Goal: Transaction & Acquisition: Book appointment/travel/reservation

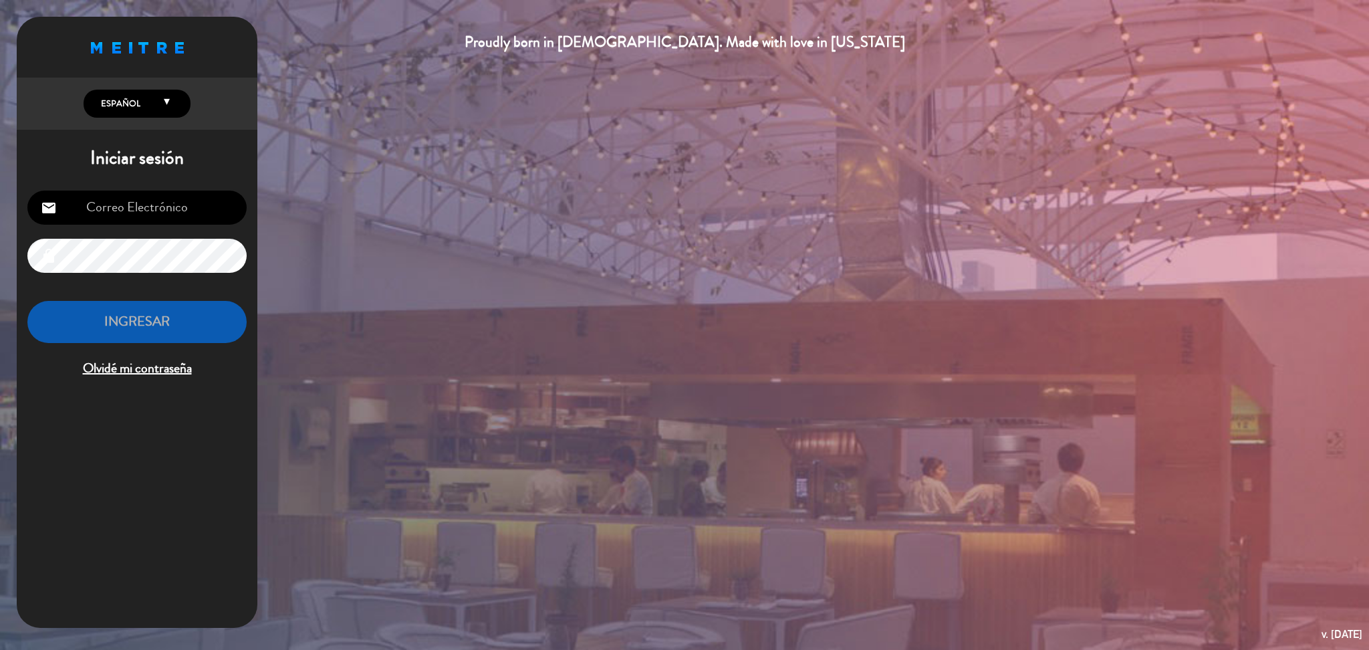
click at [177, 209] on input "email" at bounding box center [136, 208] width 219 height 34
type input "[DOMAIN_NAME][EMAIL_ADDRESS][DOMAIN_NAME]"
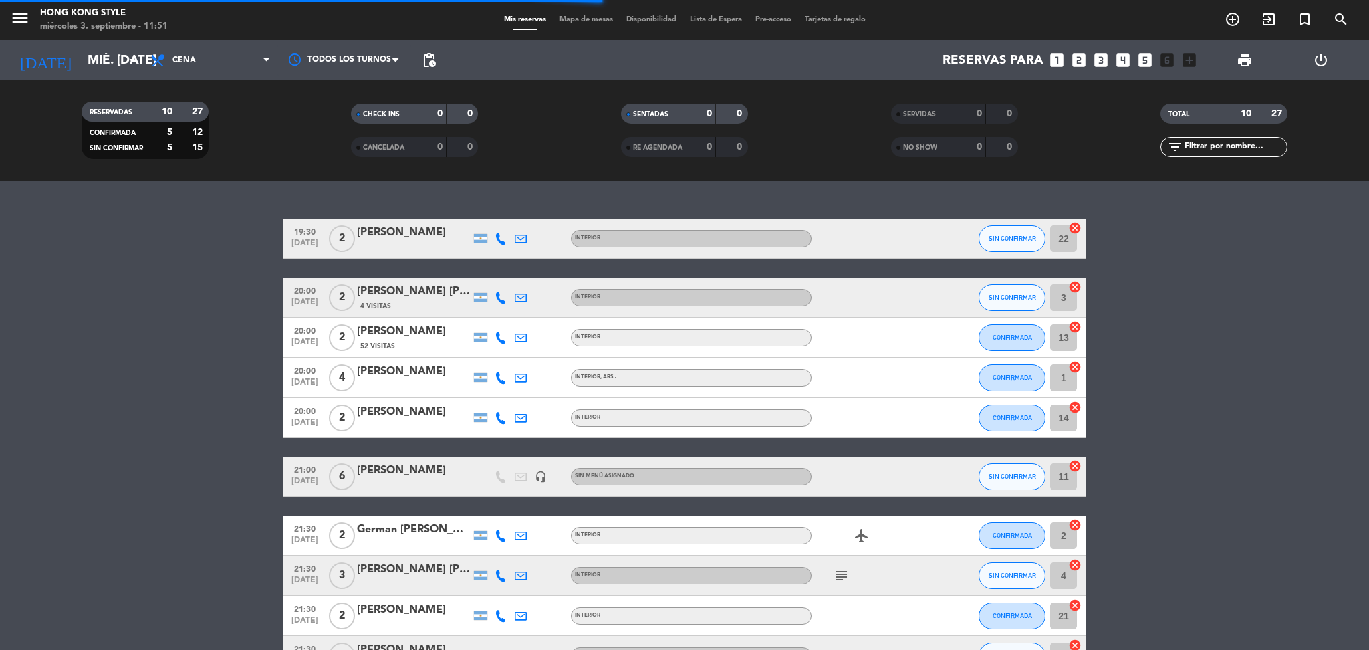
click at [578, 21] on span "Mapa de mesas" at bounding box center [586, 19] width 67 height 7
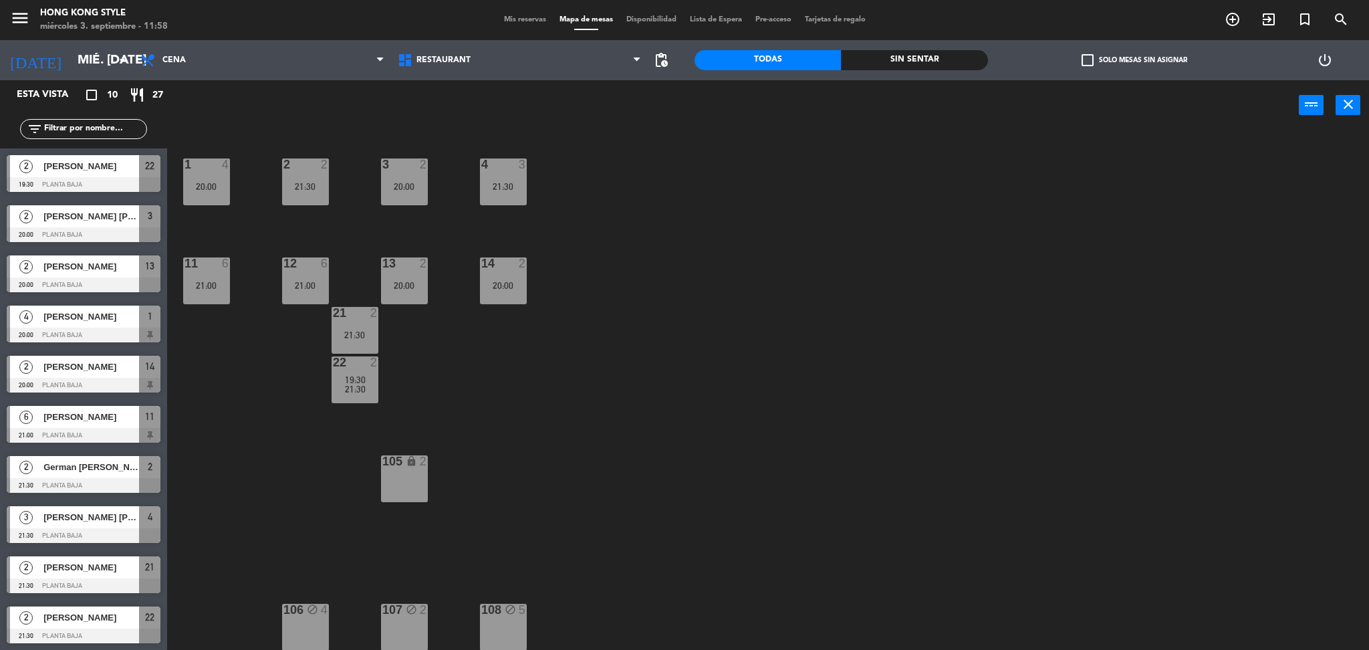
click at [512, 19] on span "Mis reservas" at bounding box center [524, 19] width 55 height 7
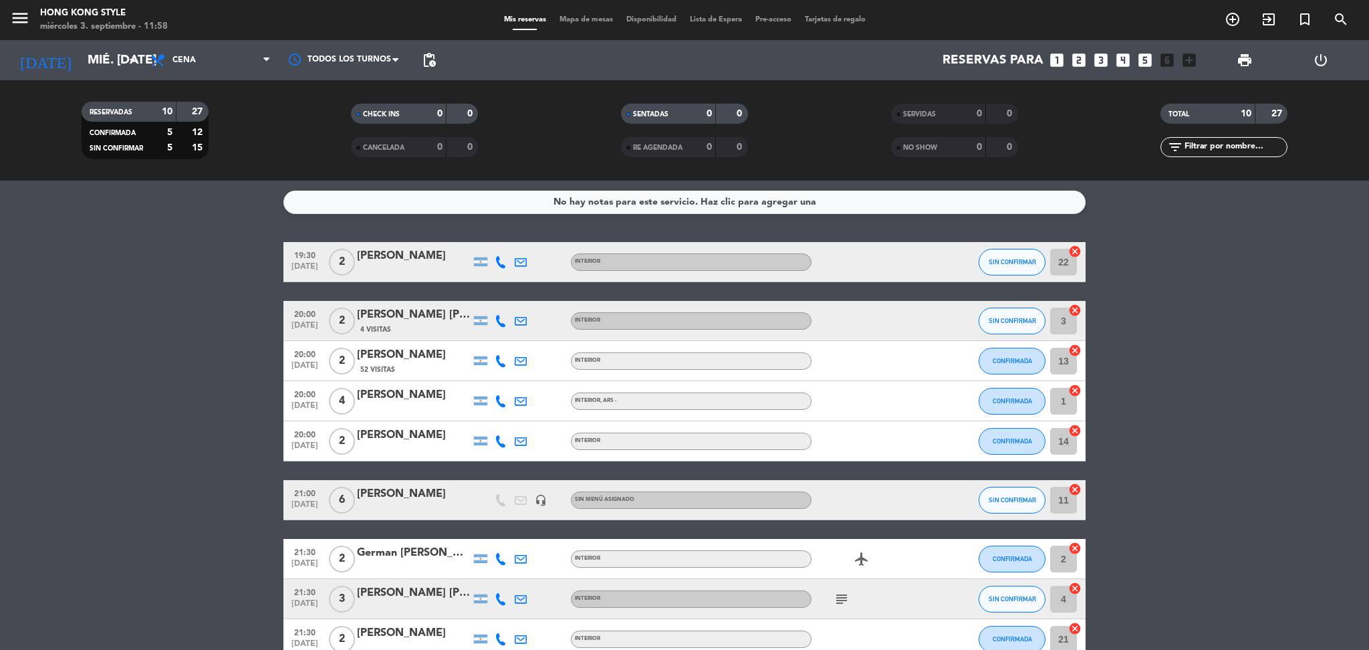
click at [233, 329] on bookings-row "19:30 [DATE] 2 [PERSON_NAME] INTERIOR SIN CONFIRMAR 22 cancel 20:00 [DATE] 2 [P…" at bounding box center [684, 470] width 1369 height 457
click at [590, 21] on span "Mapa de mesas" at bounding box center [586, 19] width 67 height 7
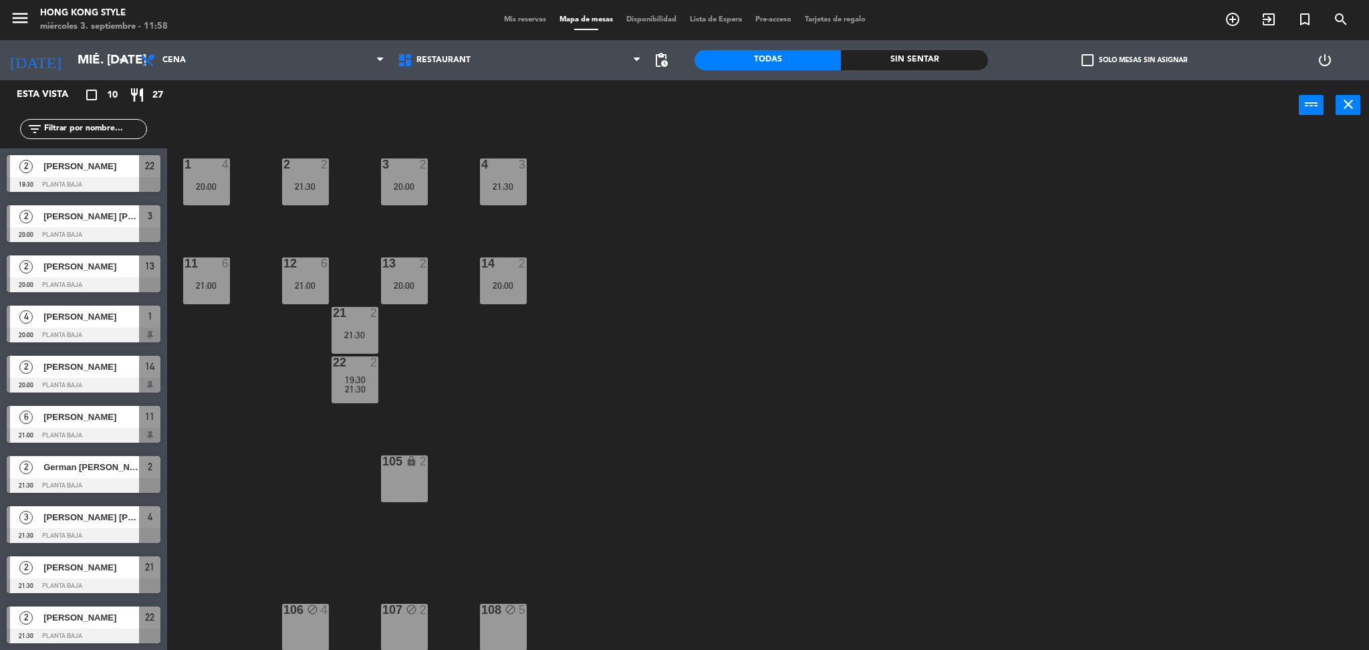
click at [871, 215] on div "1 4 20:00 2 2 21:30 3 2 20:00 4 3 21:30 11 6 21:00 12 6 21:00 13 2 20:00 14 2 2…" at bounding box center [775, 394] width 1189 height 520
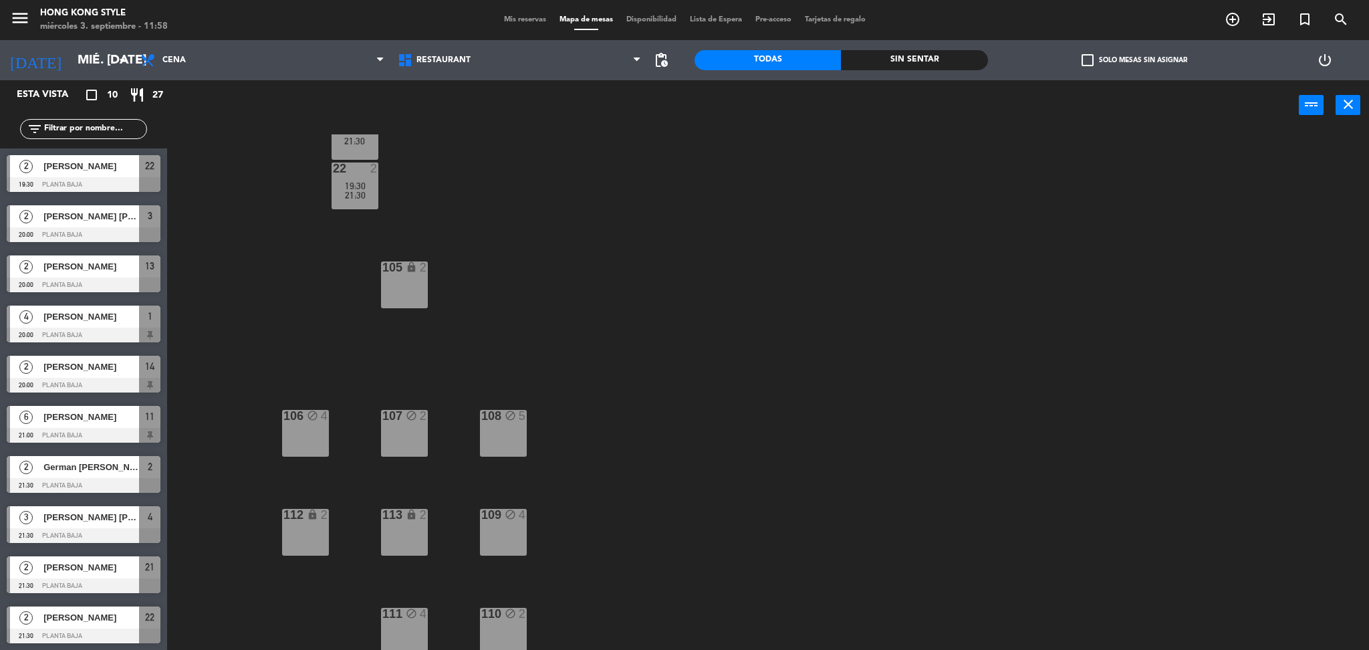
scroll to position [195, 0]
click at [520, 450] on div "108 block 5" at bounding box center [503, 432] width 47 height 47
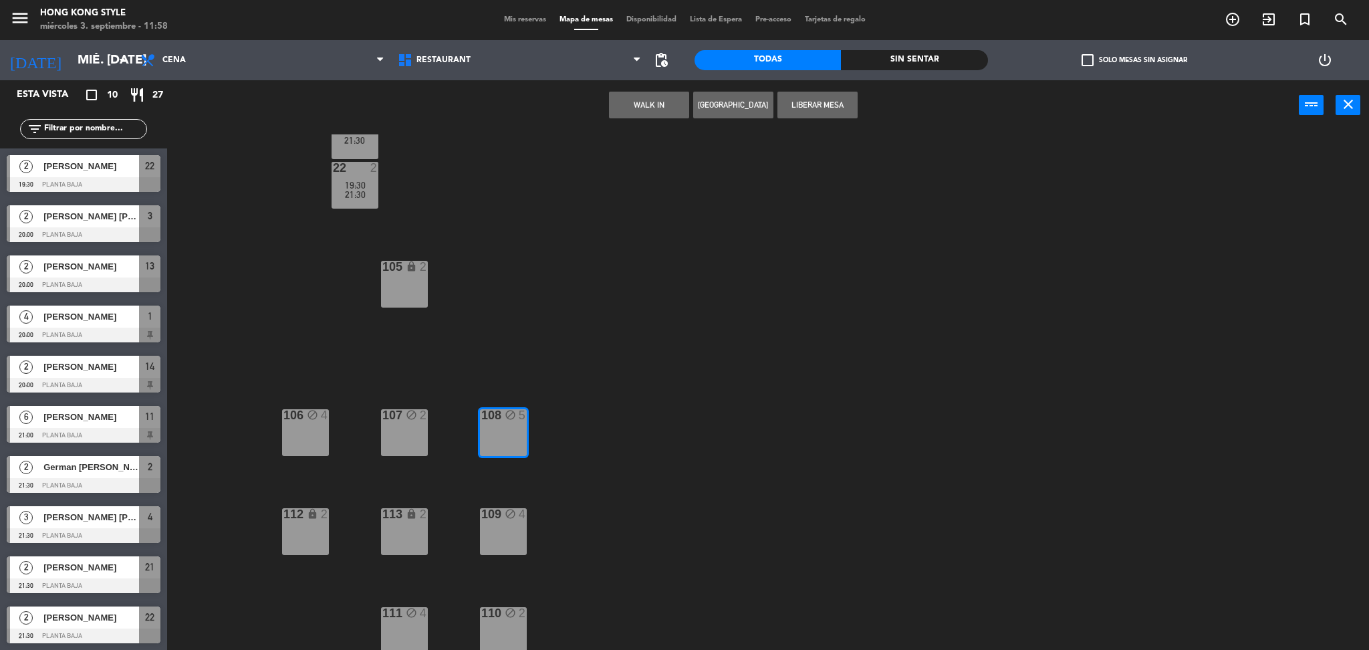
click at [757, 194] on div "1 4 20:00 2 2 21:30 3 2 20:00 4 3 21:30 11 6 21:00 12 6 21:00 13 2 20:00 14 2 2…" at bounding box center [775, 394] width 1189 height 520
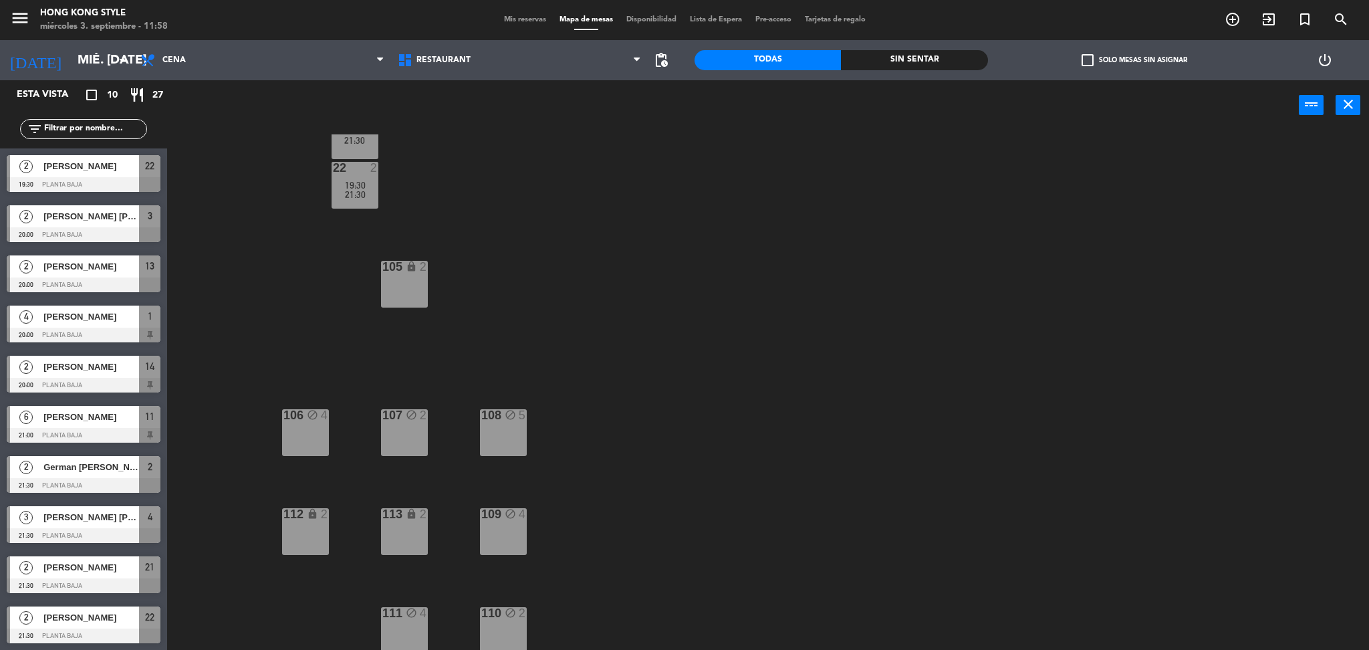
click at [317, 427] on div "106 block 4" at bounding box center [305, 432] width 47 height 47
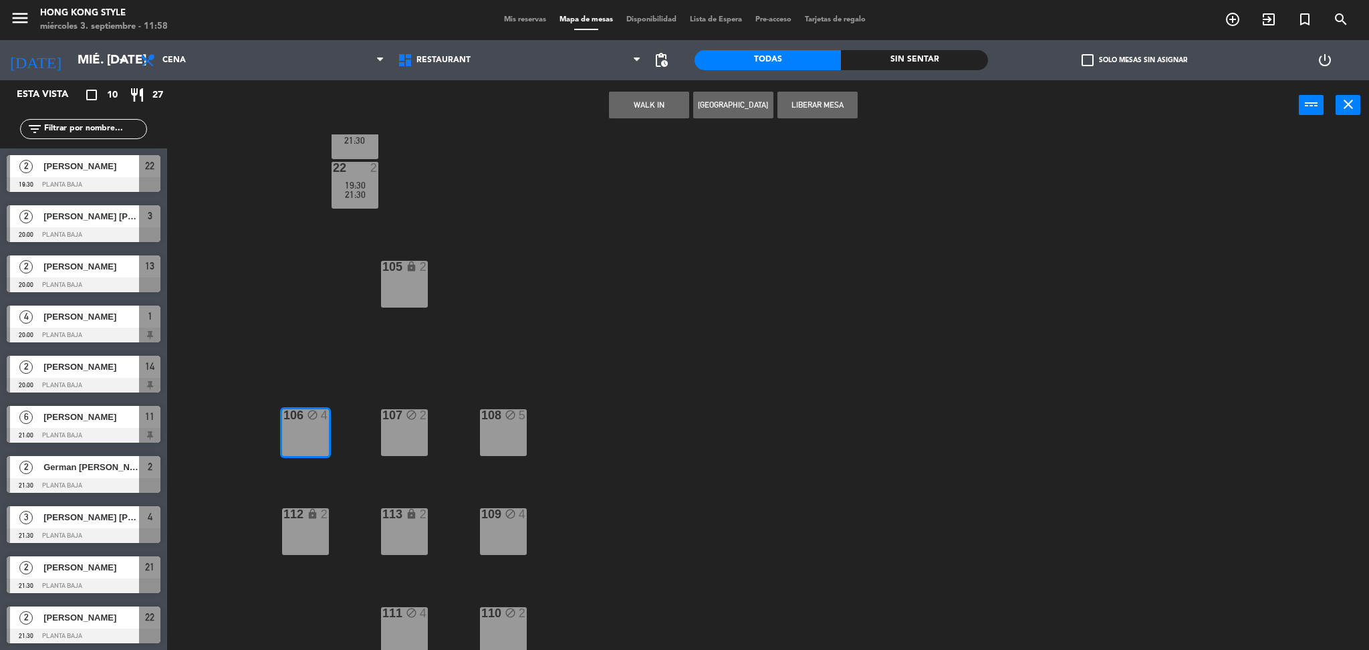
click at [803, 107] on button "Liberar Mesa" at bounding box center [818, 105] width 80 height 27
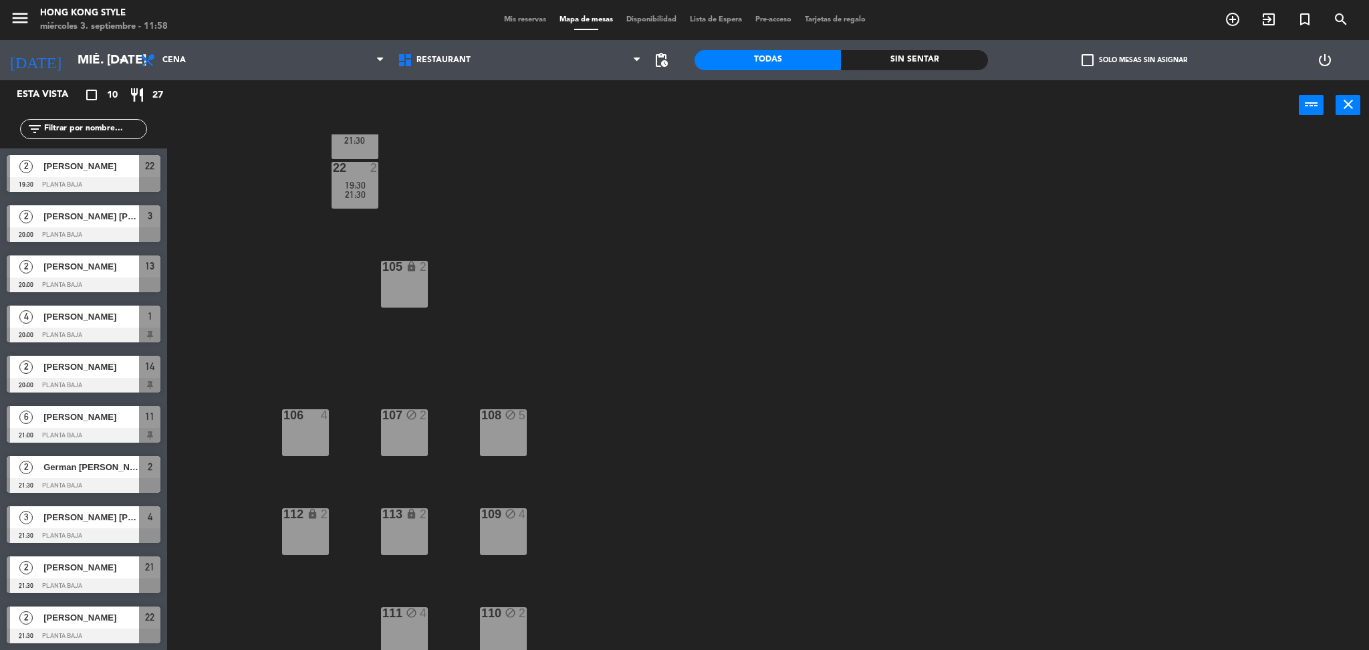
click at [397, 418] on div "block" at bounding box center [404, 415] width 22 height 13
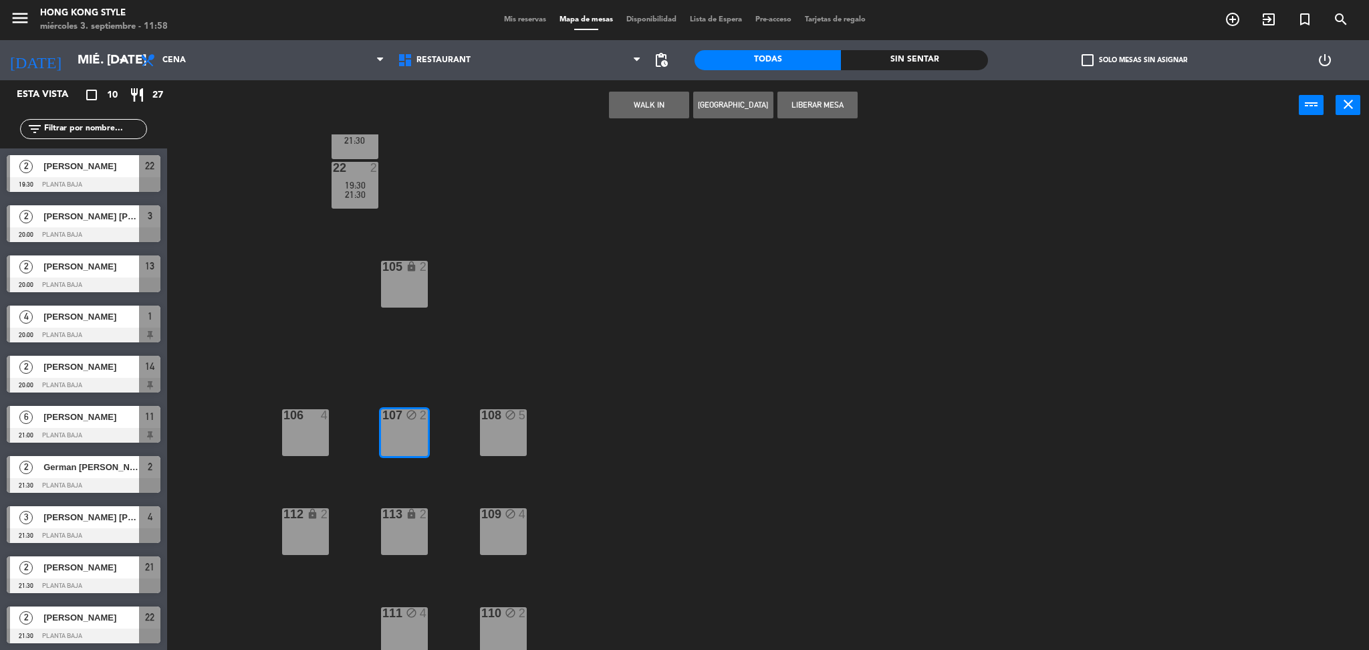
click at [816, 106] on button "Liberar Mesa" at bounding box center [818, 105] width 80 height 27
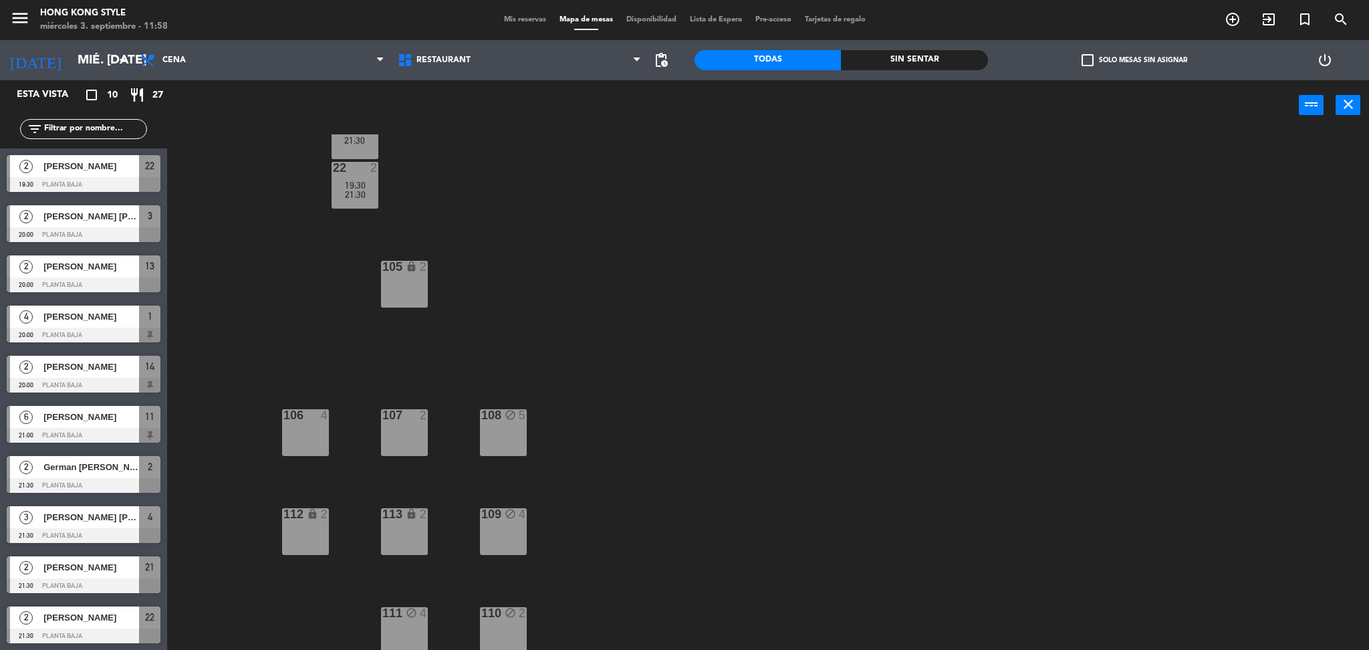
click at [618, 279] on div "1 4 20:00 2 2 21:30 3 2 20:00 4 3 21:30 11 6 21:00 12 6 21:00 13 2 20:00 14 2 2…" at bounding box center [775, 394] width 1189 height 520
click at [505, 610] on icon "block" at bounding box center [510, 612] width 11 height 11
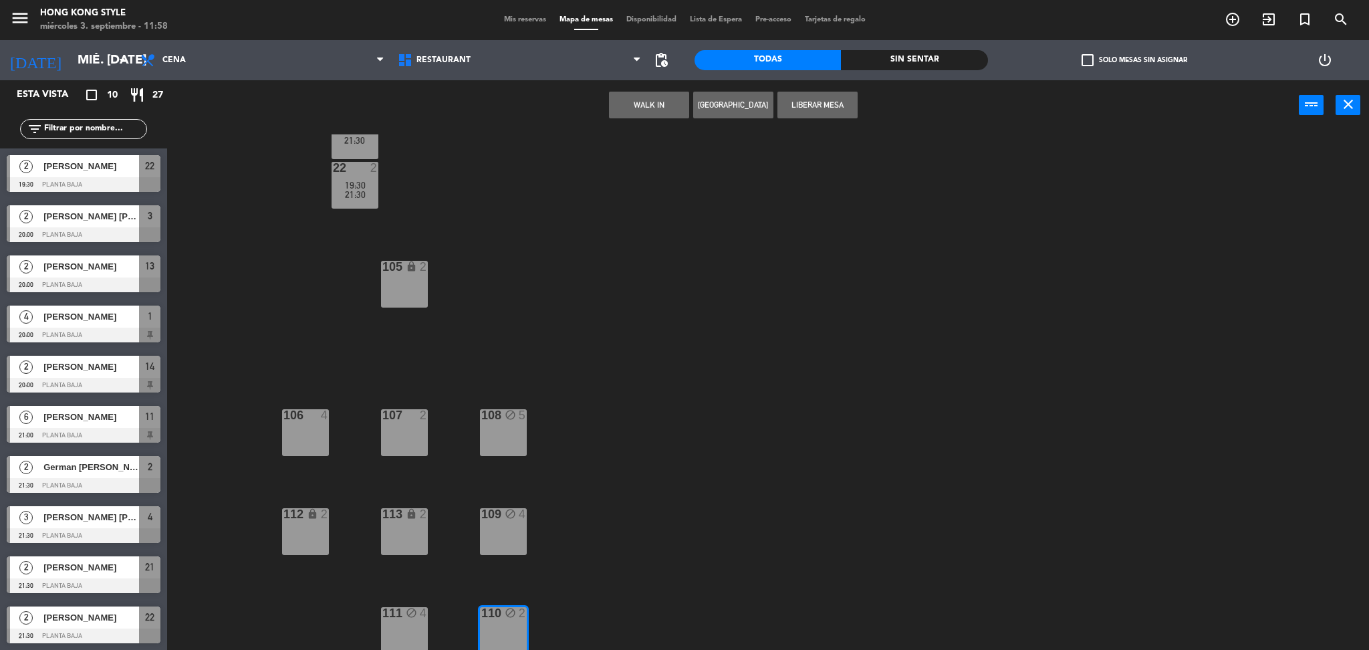
click at [800, 97] on button "Liberar Mesa" at bounding box center [818, 105] width 80 height 27
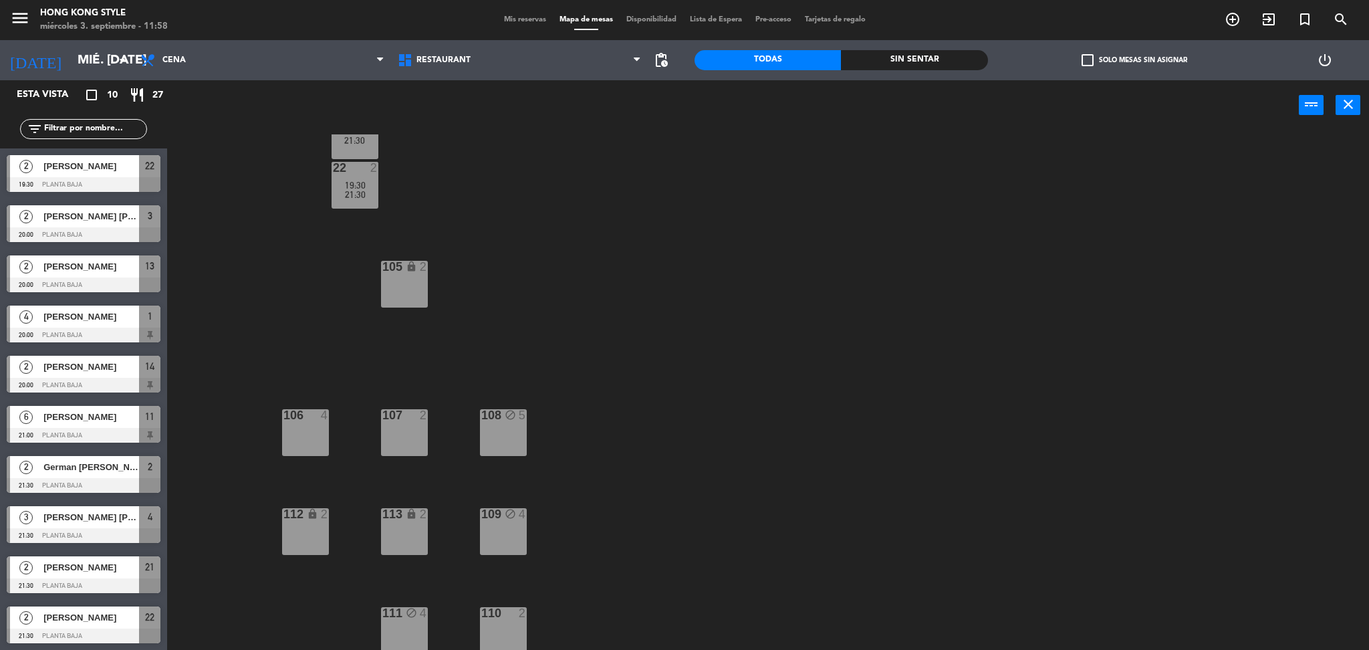
click at [626, 299] on div "1 4 20:00 2 2 21:30 3 2 20:00 4 3 21:30 11 6 21:00 12 6 21:00 13 2 20:00 14 2 2…" at bounding box center [775, 394] width 1189 height 520
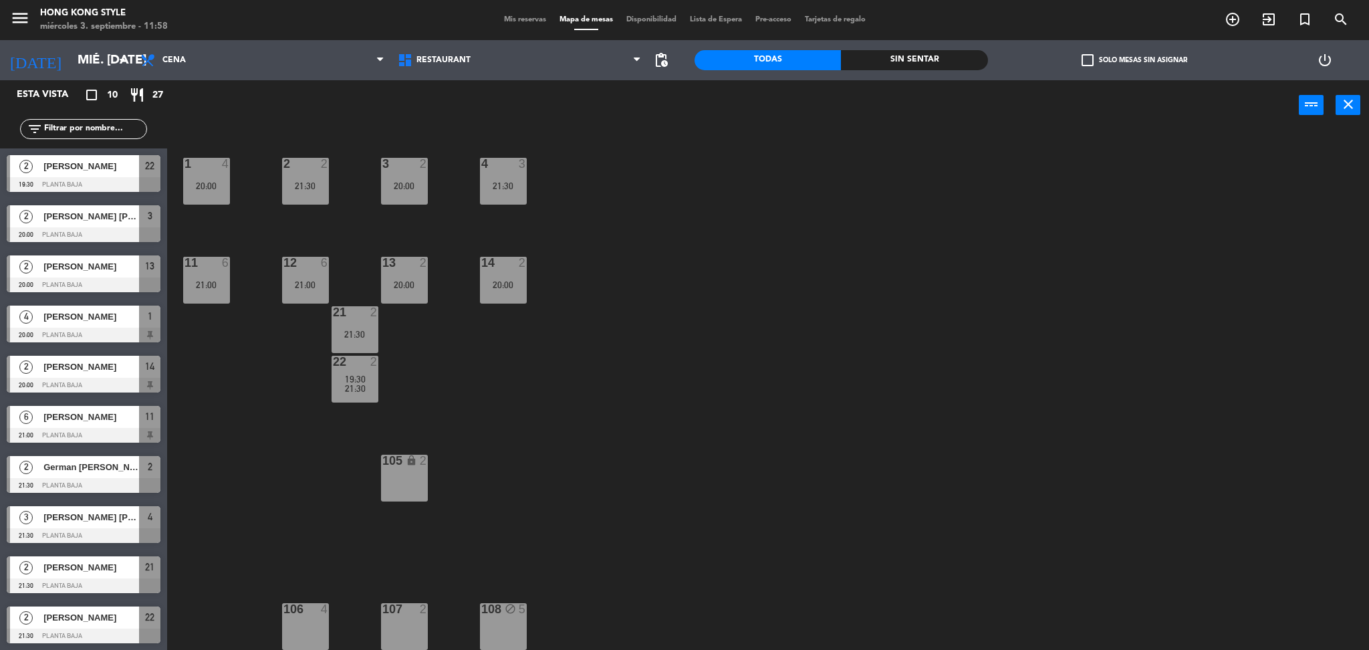
scroll to position [0, 0]
click at [521, 22] on span "Mis reservas" at bounding box center [524, 19] width 55 height 7
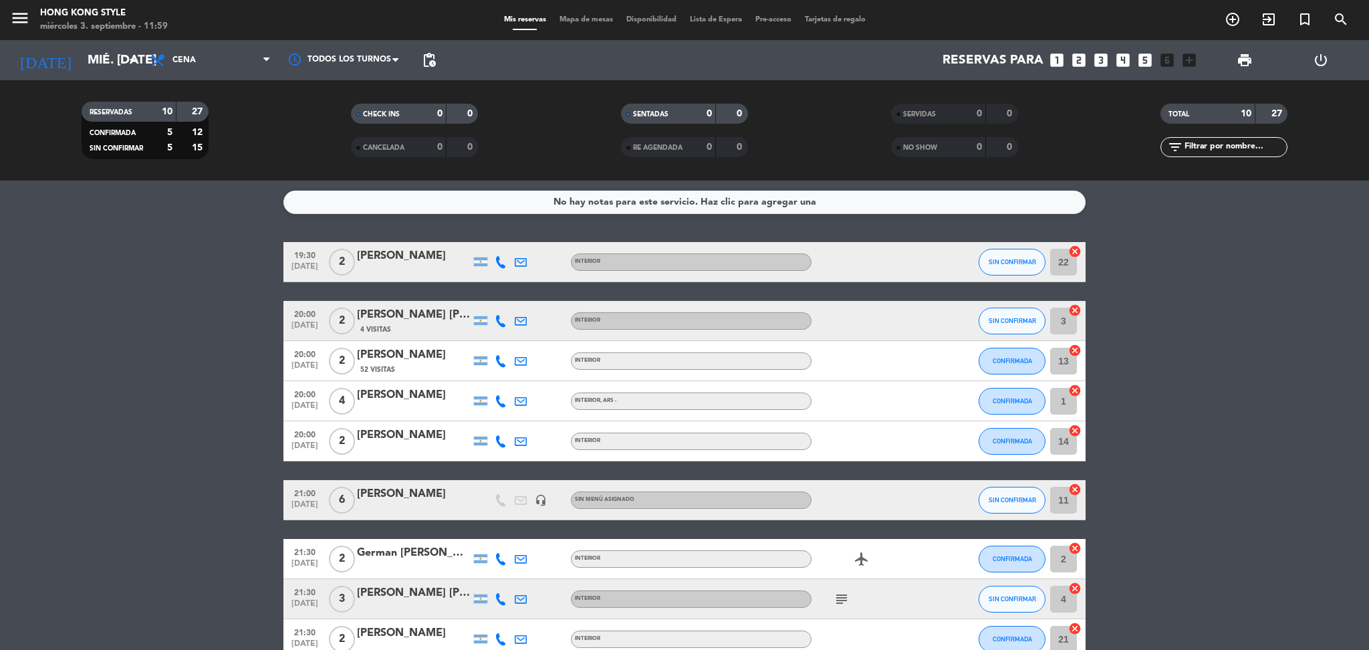
click at [225, 335] on bookings-row "19:30 [DATE] 2 [PERSON_NAME] INTERIOR SIN CONFIRMAR 22 cancel 20:00 [DATE] 2 [P…" at bounding box center [684, 470] width 1369 height 457
click at [594, 19] on span "Mapa de mesas" at bounding box center [586, 19] width 67 height 7
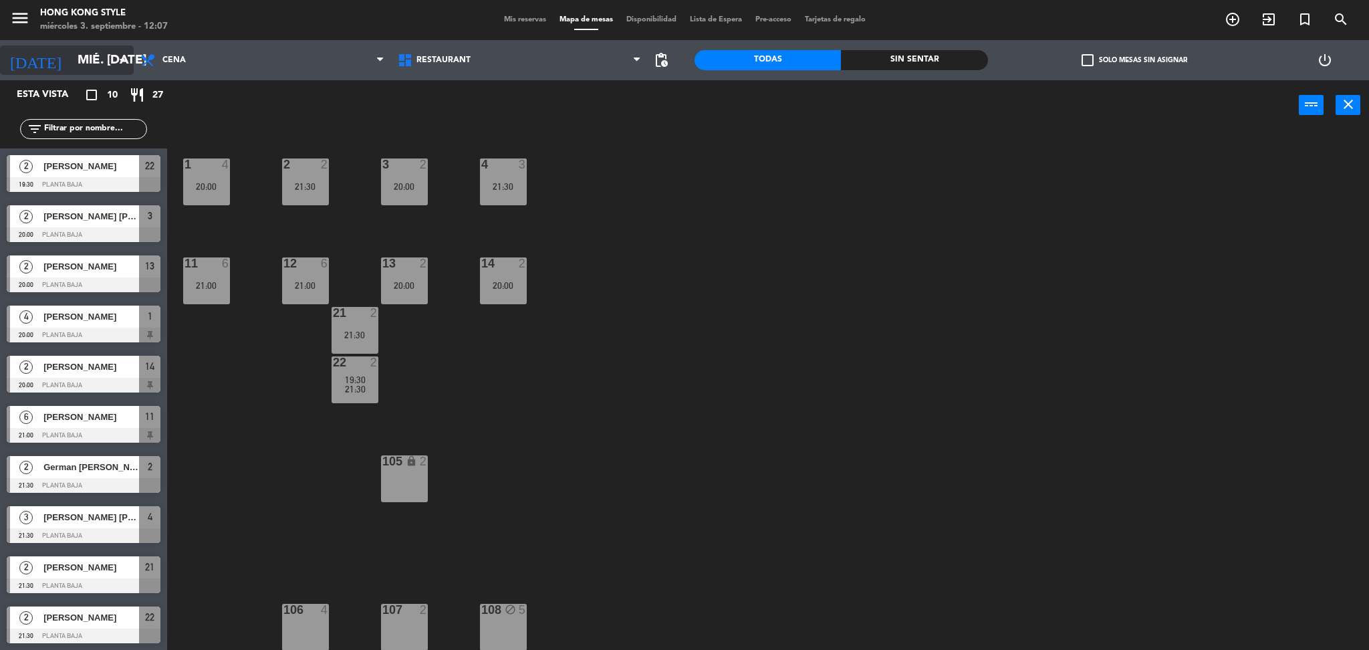
click at [115, 65] on icon "arrow_drop_down" at bounding box center [122, 60] width 16 height 16
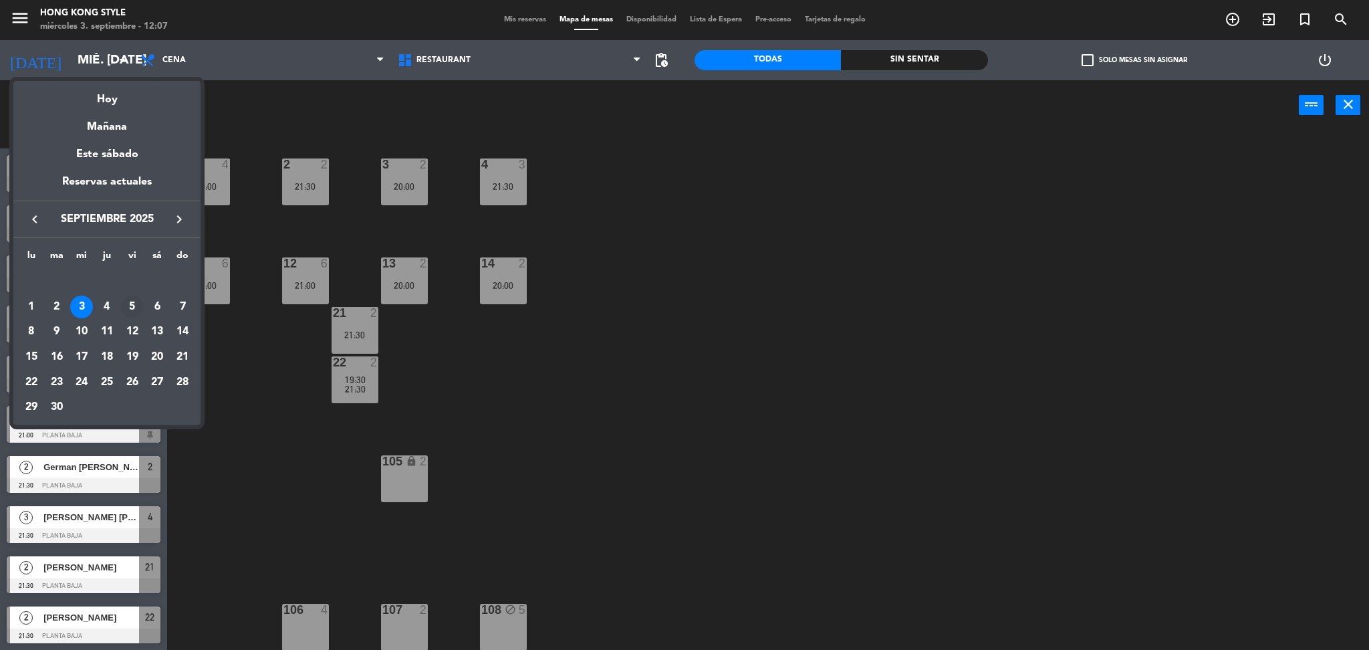
click at [127, 312] on div "5" at bounding box center [132, 307] width 23 height 23
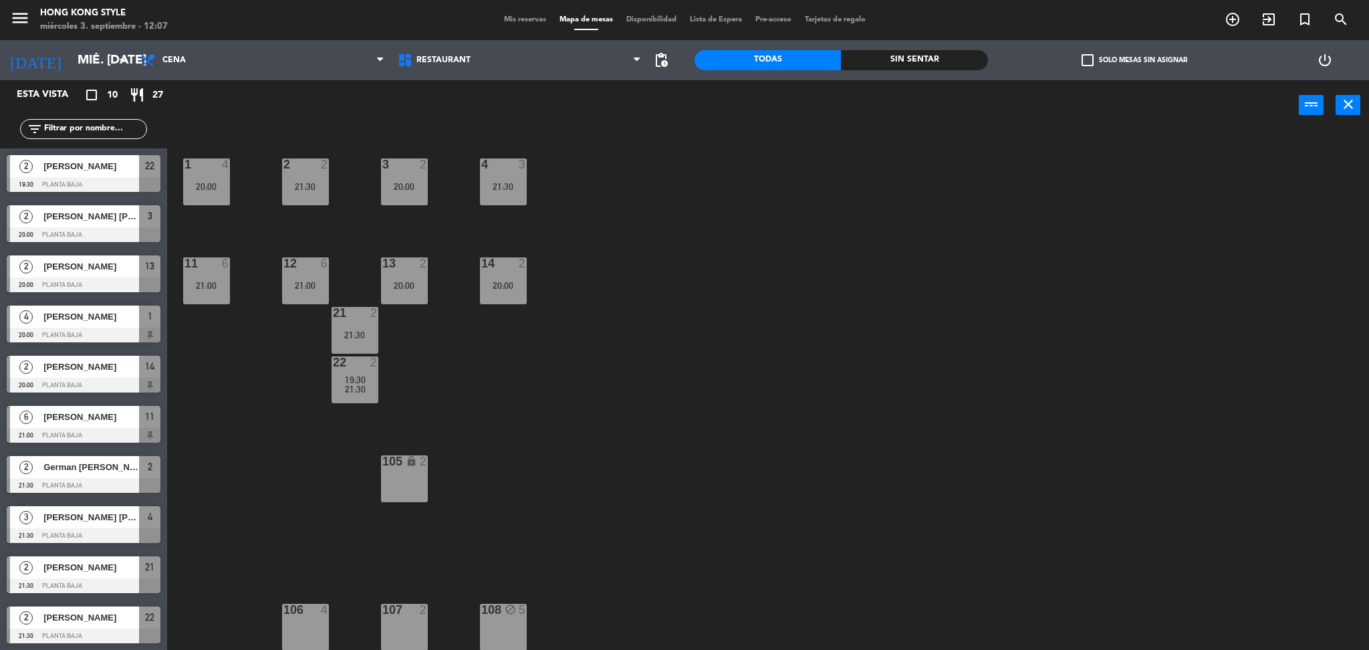
type input "vie. [DATE]"
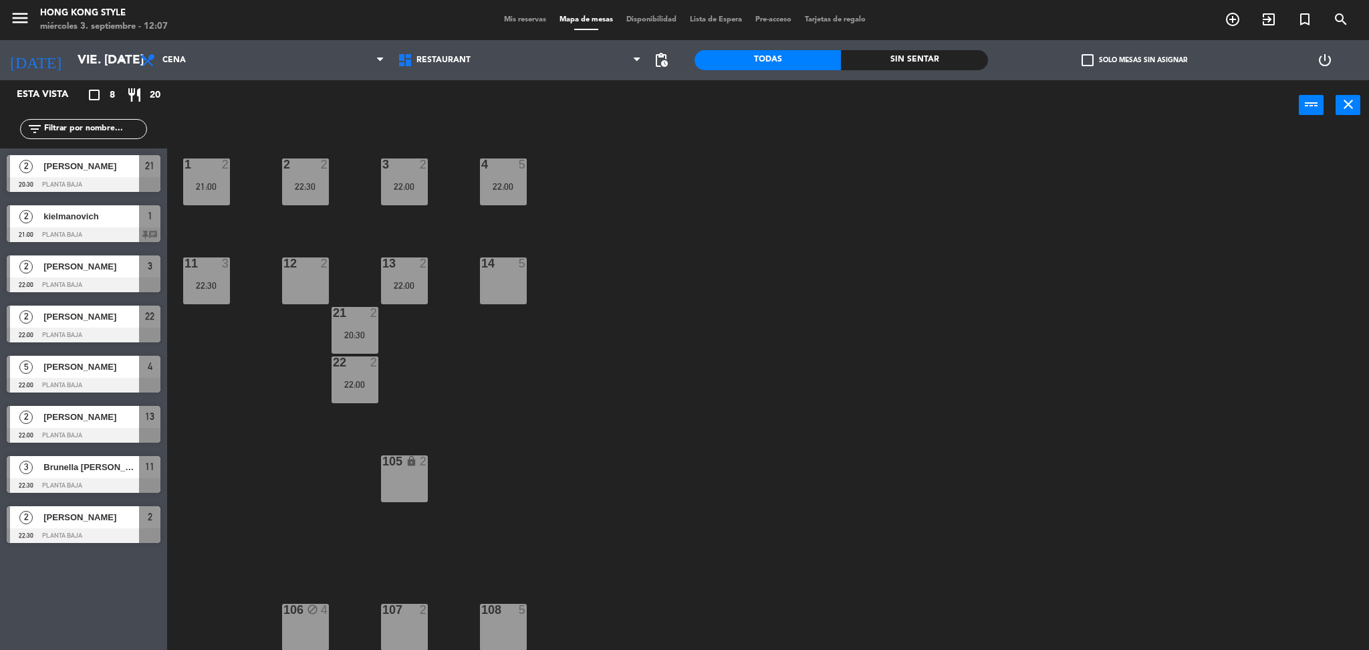
click at [506, 276] on div "14 5" at bounding box center [503, 280] width 47 height 47
click at [713, 100] on button "[GEOGRAPHIC_DATA]" at bounding box center [691, 105] width 80 height 27
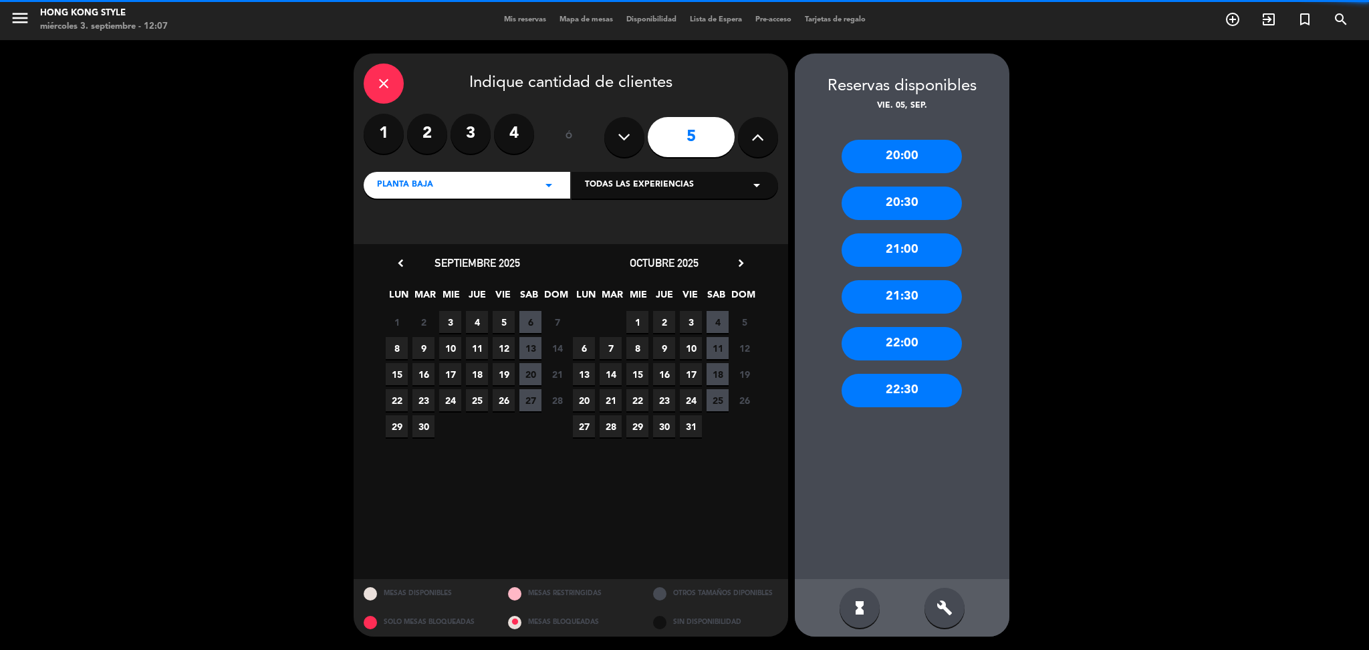
click at [527, 141] on label "4" at bounding box center [514, 134] width 40 height 40
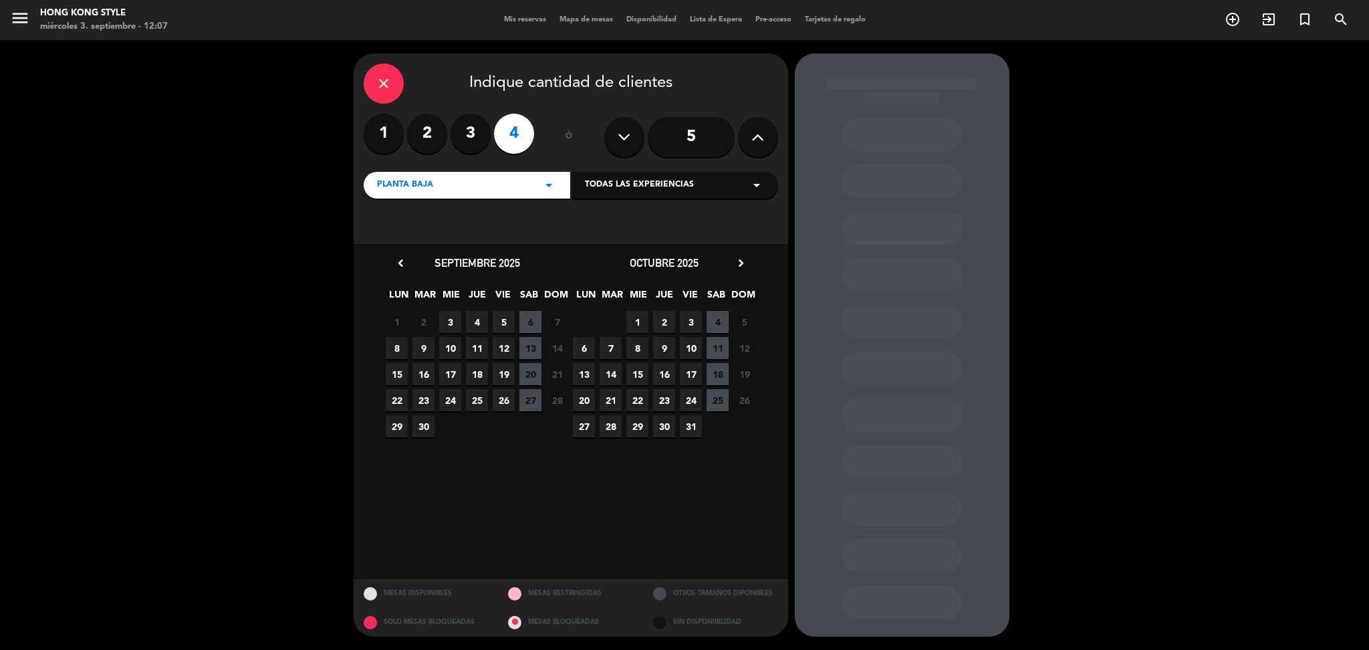
click at [501, 318] on span "5" at bounding box center [504, 322] width 22 height 22
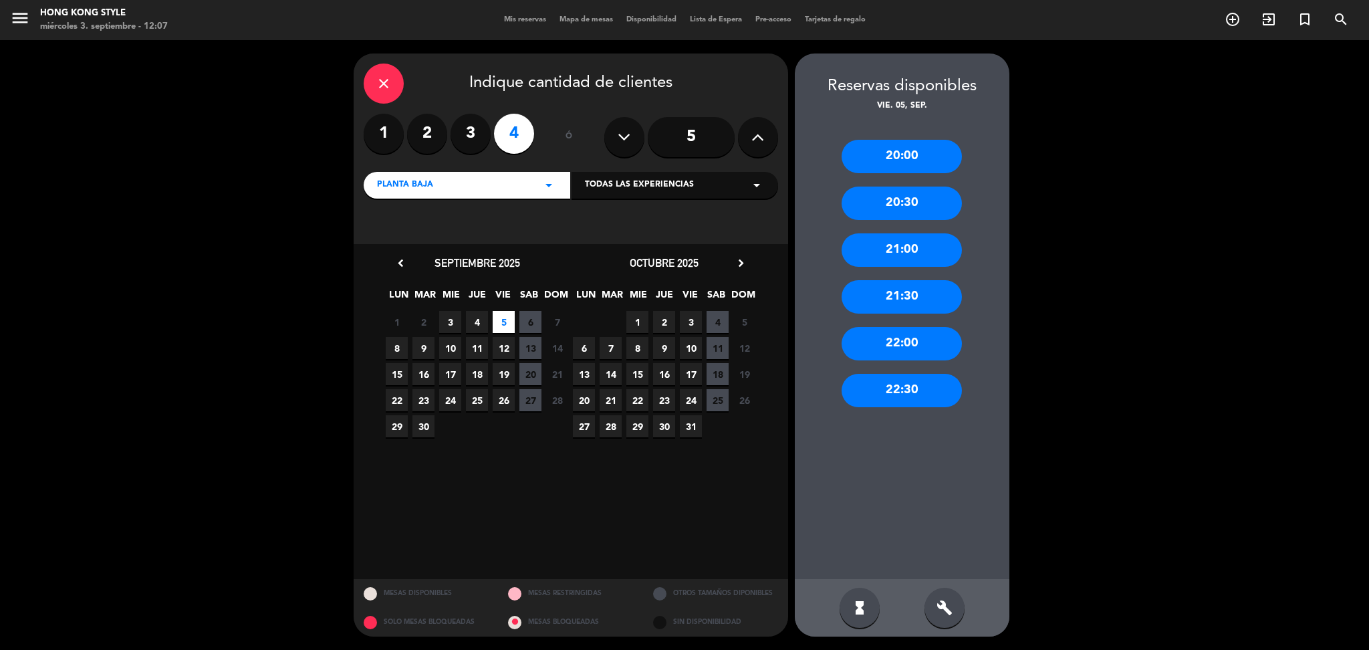
click at [903, 255] on div "21:00" at bounding box center [902, 249] width 120 height 33
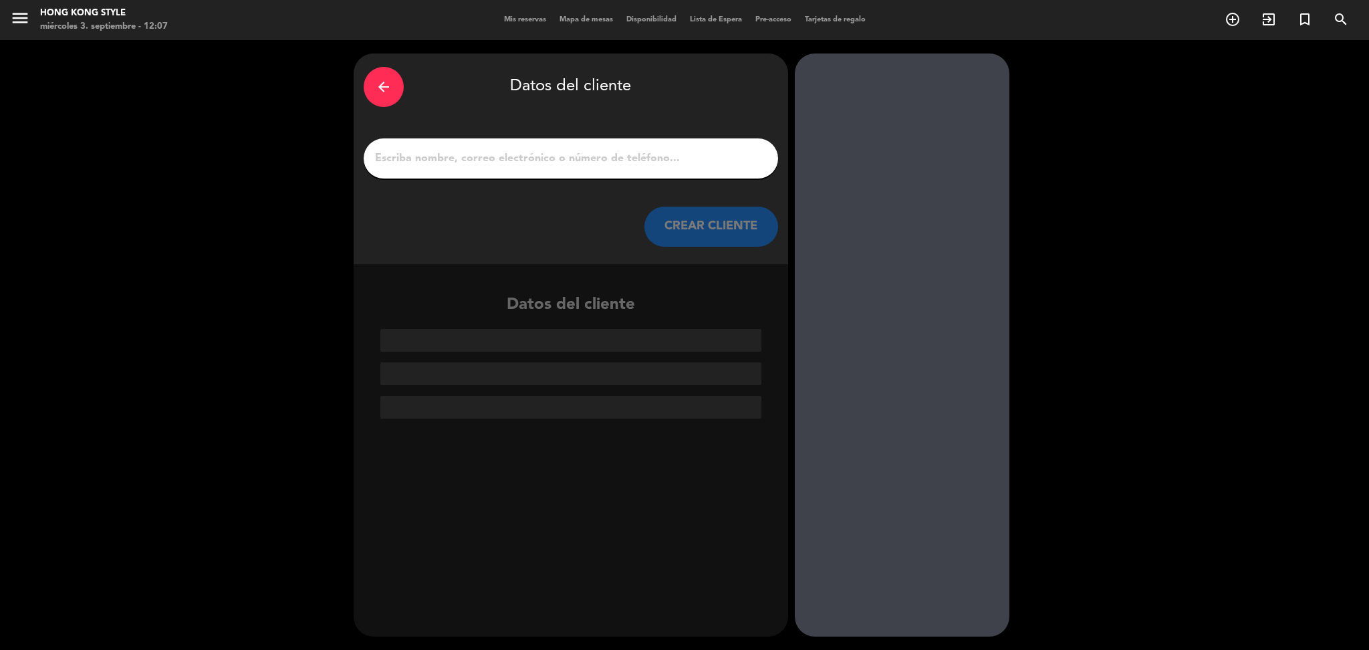
click at [643, 158] on input "1" at bounding box center [571, 158] width 395 height 19
type input "C"
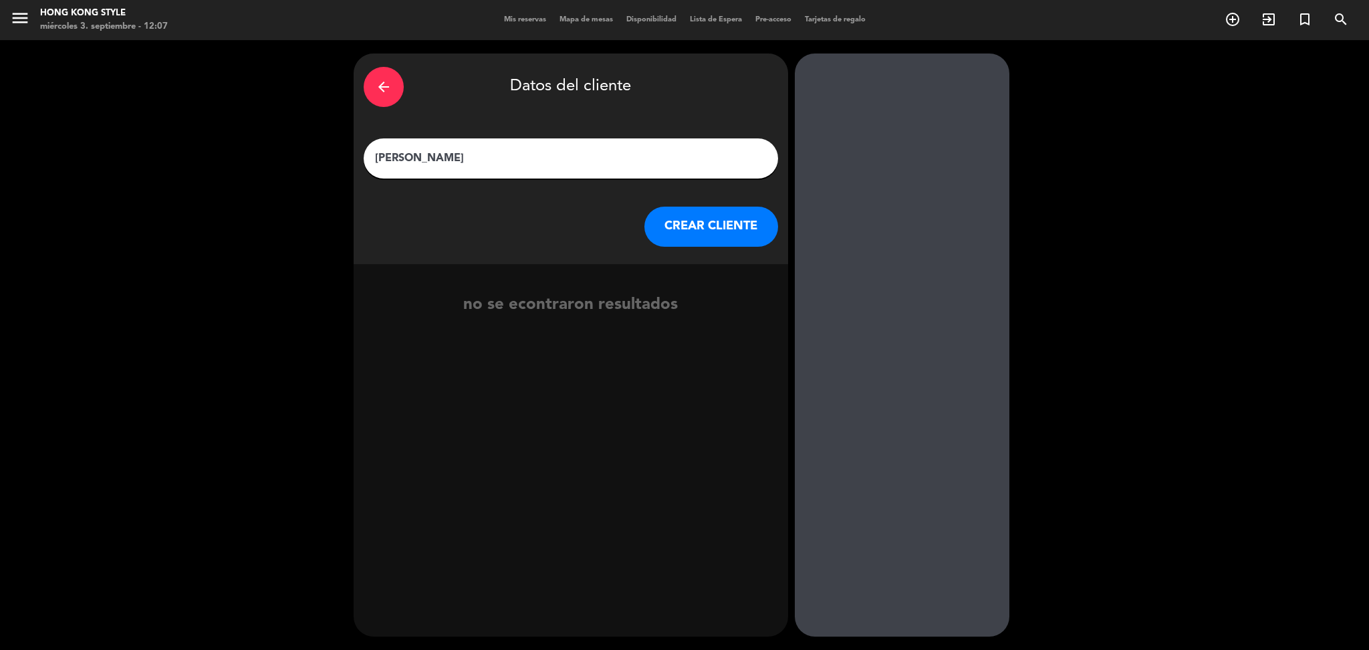
type input "[PERSON_NAME]"
click at [677, 227] on button "CREAR CLIENTE" at bounding box center [712, 227] width 134 height 40
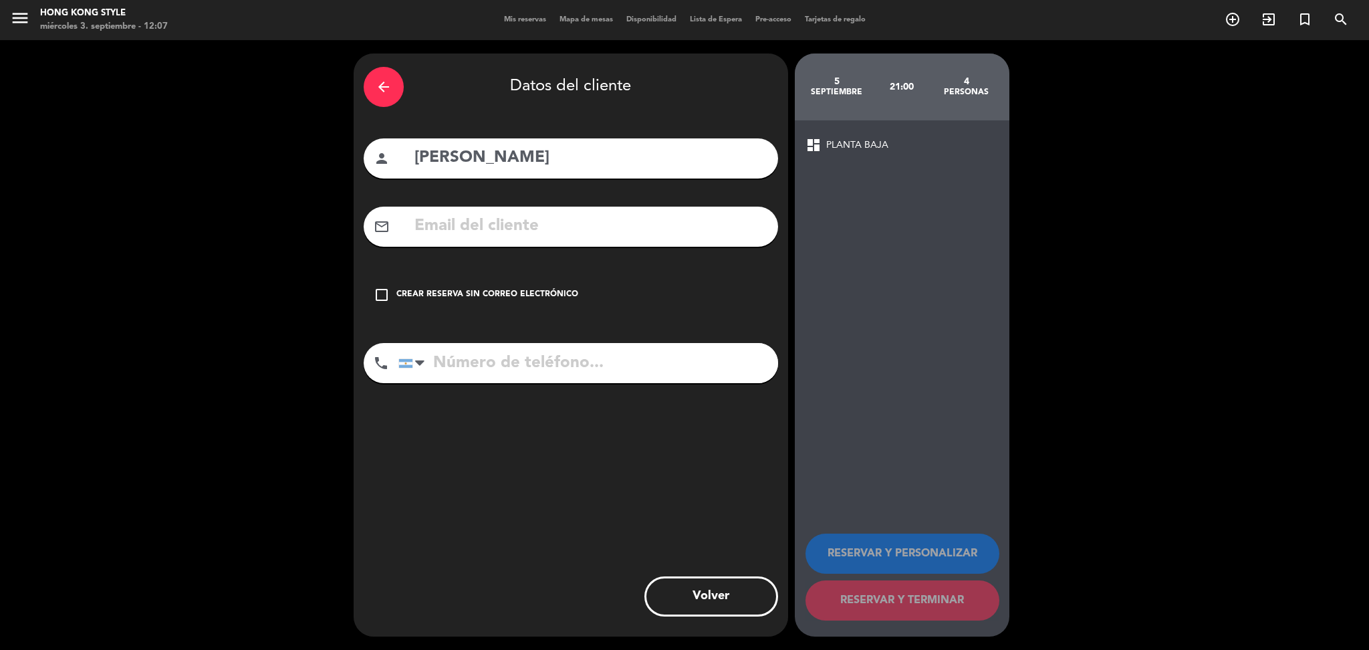
click at [531, 296] on div "Crear reserva sin correo electrónico" at bounding box center [488, 294] width 182 height 13
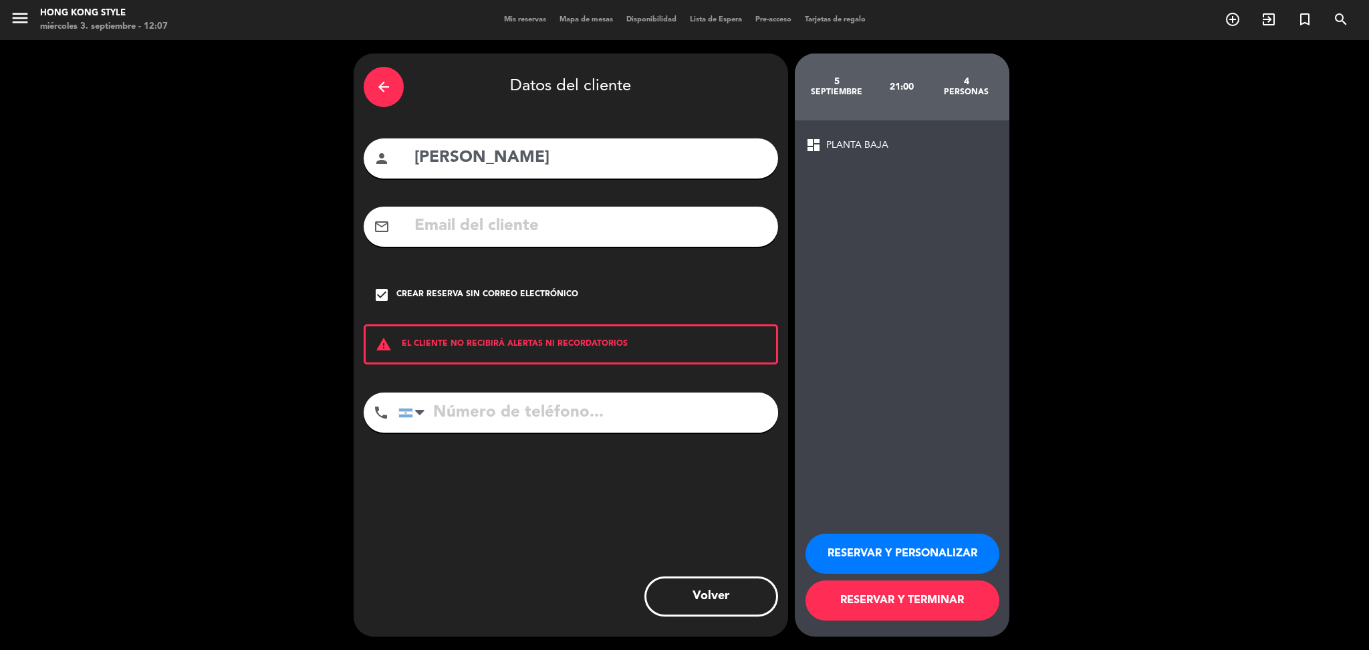
click at [919, 604] on button "RESERVAR Y TERMINAR" at bounding box center [903, 600] width 194 height 40
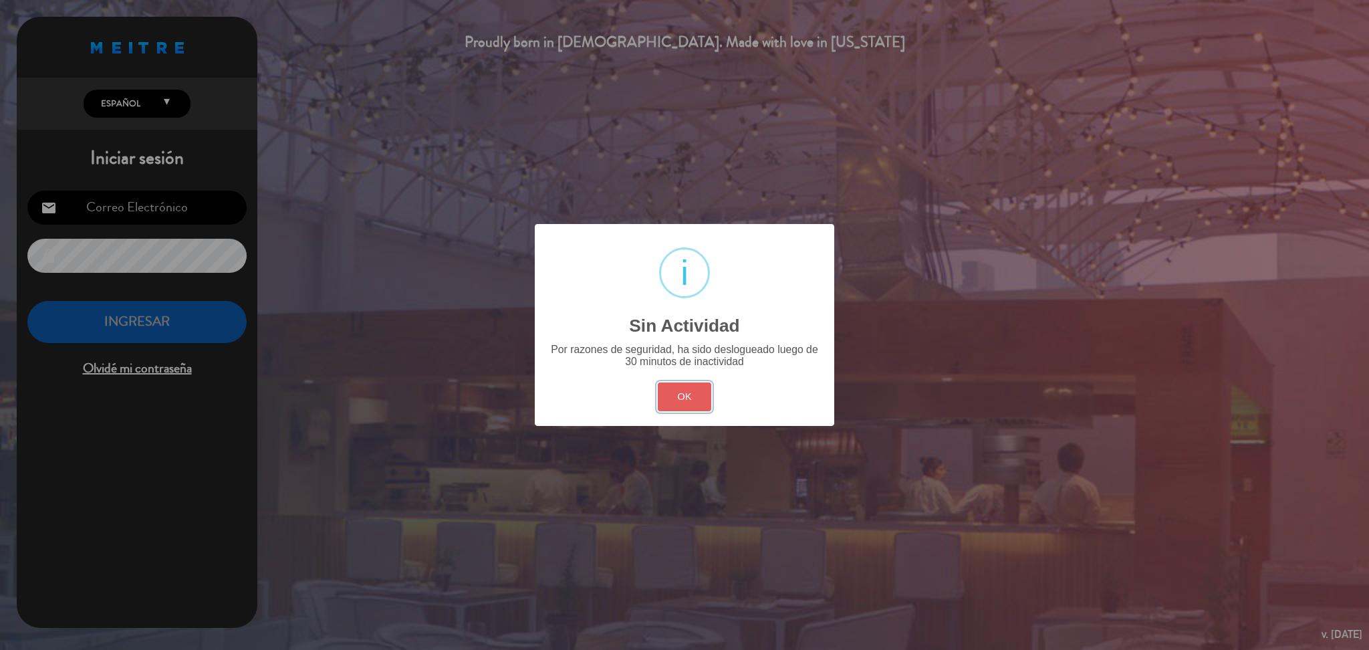
click at [701, 395] on button "OK" at bounding box center [685, 396] width 54 height 29
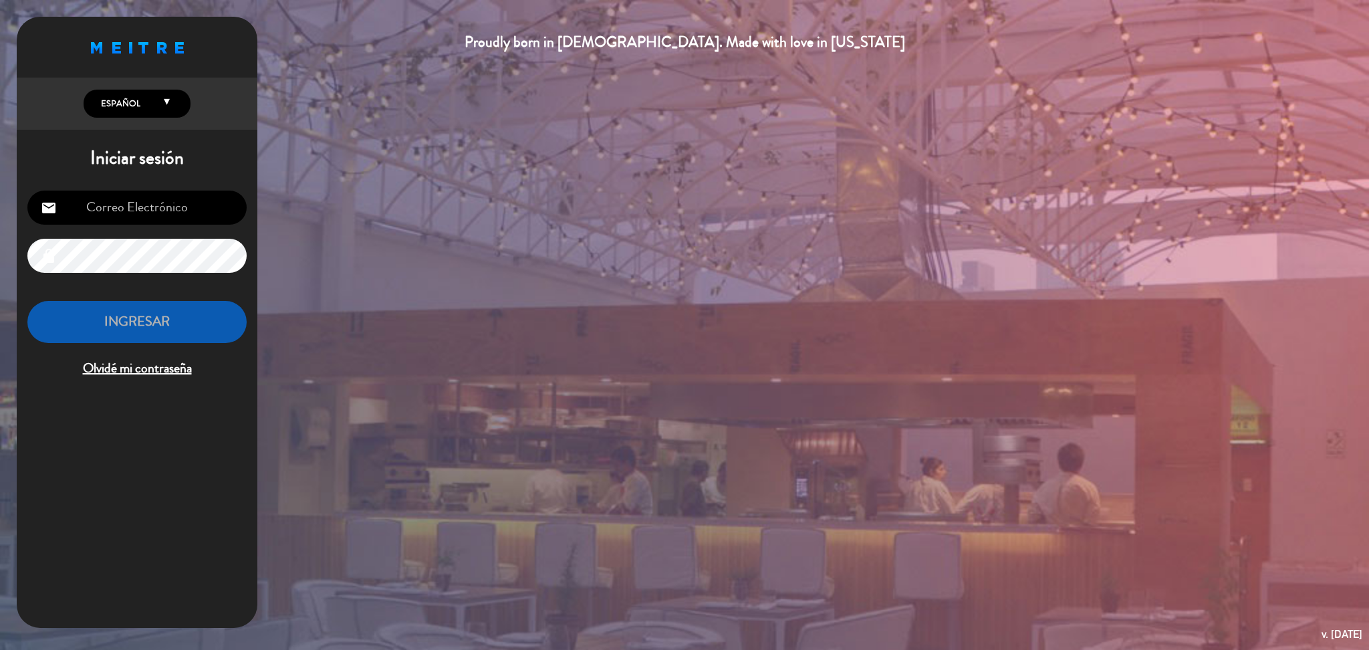
click at [179, 216] on input "email" at bounding box center [136, 208] width 219 height 34
type input "[DOMAIN_NAME][EMAIL_ADDRESS][DOMAIN_NAME]"
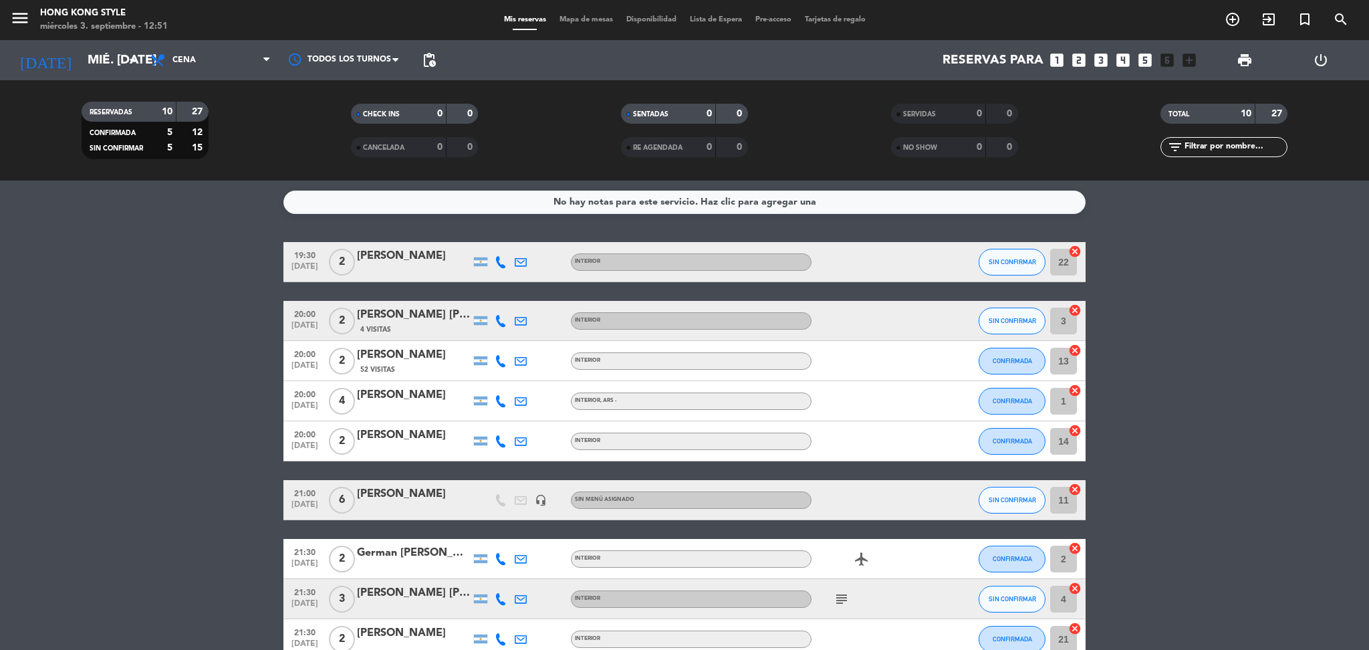
click at [832, 598] on span "subject" at bounding box center [842, 599] width 20 height 16
click at [840, 599] on icon "subject" at bounding box center [842, 599] width 16 height 16
click at [207, 231] on div "No hay notas para este servicio. Haz clic para agregar una 19:30 [DATE] 2 [PERS…" at bounding box center [684, 415] width 1369 height 469
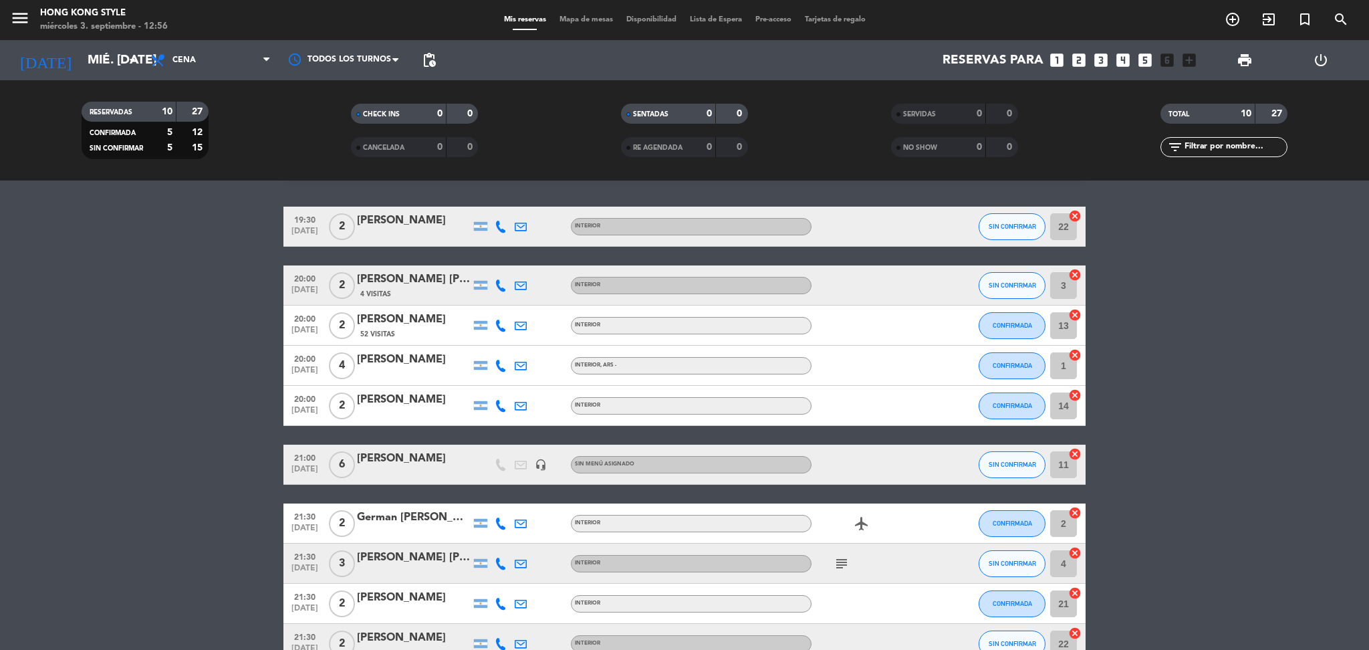
scroll to position [115, 0]
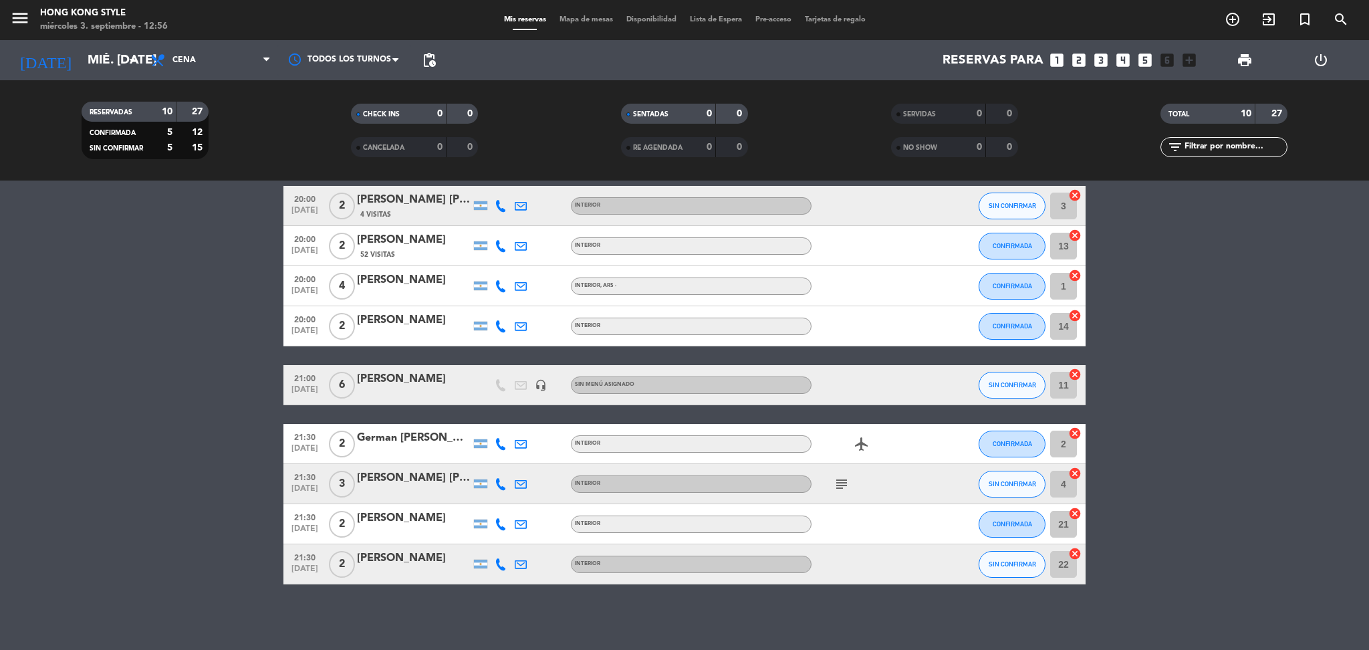
click at [181, 324] on bookings-row "19:30 [DATE] 2 [PERSON_NAME] INTERIOR SIN CONFIRMAR 22 cancel 20:00 [DATE] 2 [P…" at bounding box center [684, 355] width 1369 height 457
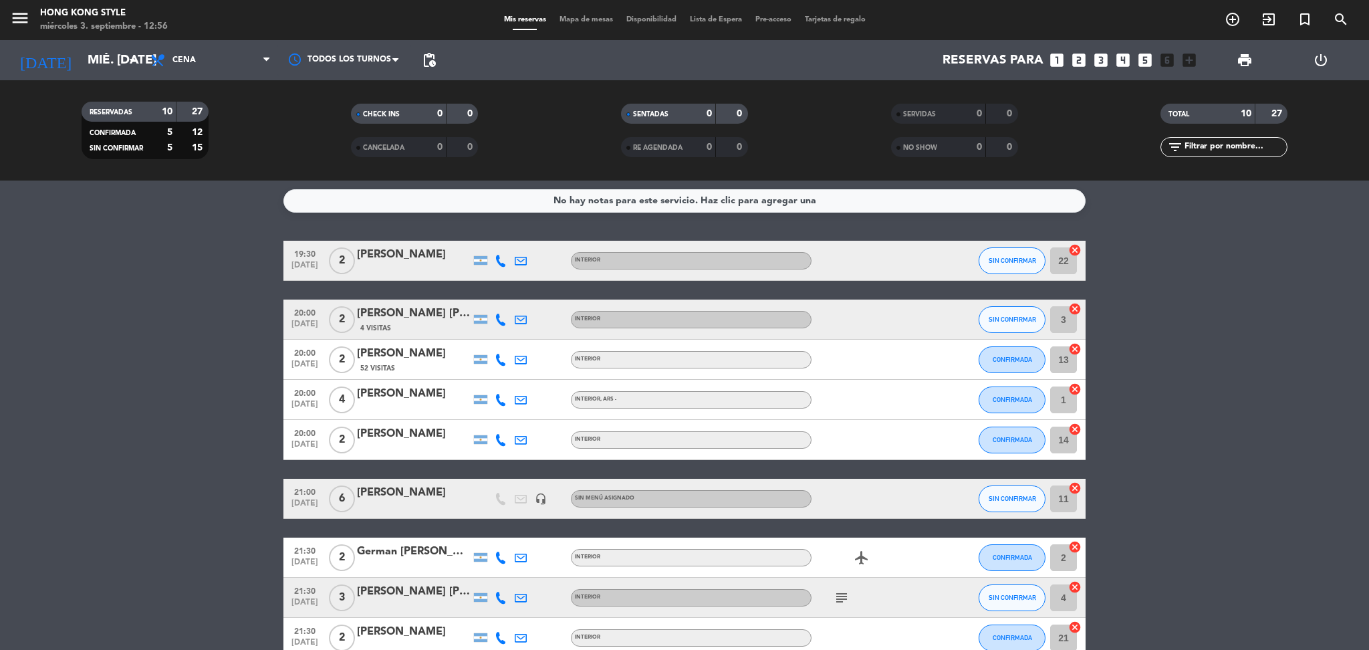
scroll to position [0, 0]
